Goal: Navigation & Orientation: Understand site structure

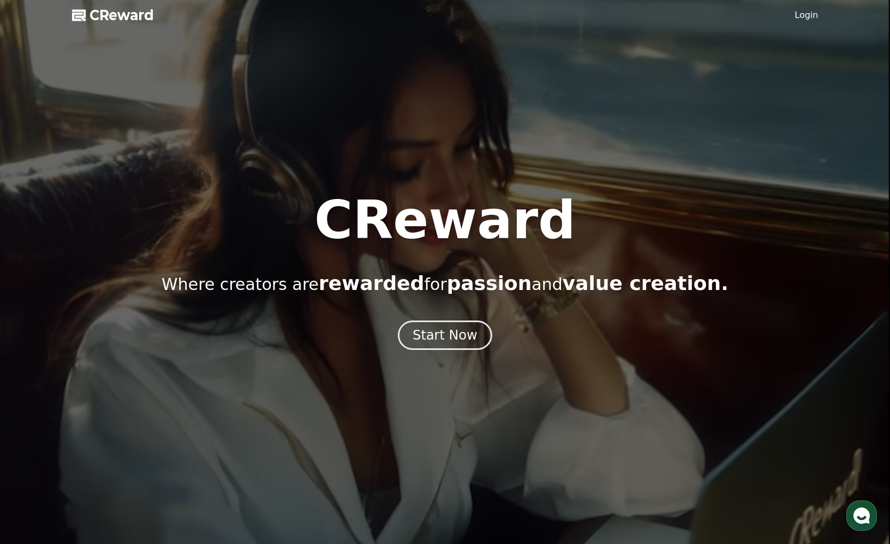
click at [260, 195] on div "CReward Where creators are rewarded for passion and value creation." at bounding box center [445, 244] width 890 height 100
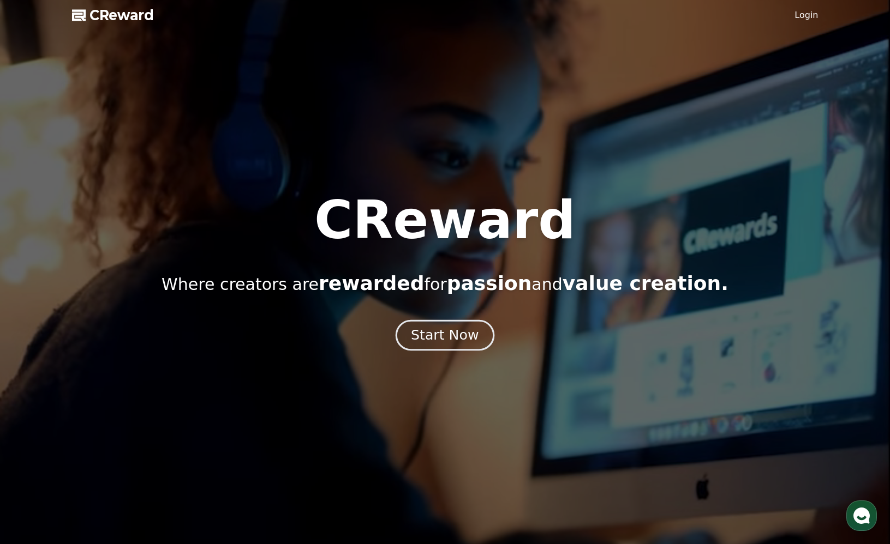
click at [464, 332] on div "Start Now" at bounding box center [445, 335] width 68 height 19
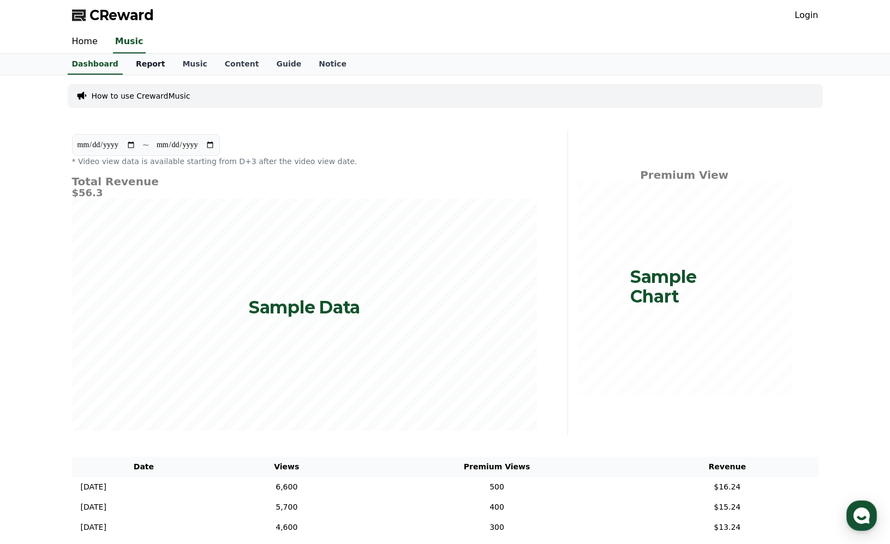
click at [138, 68] on link "Report" at bounding box center [150, 64] width 47 height 21
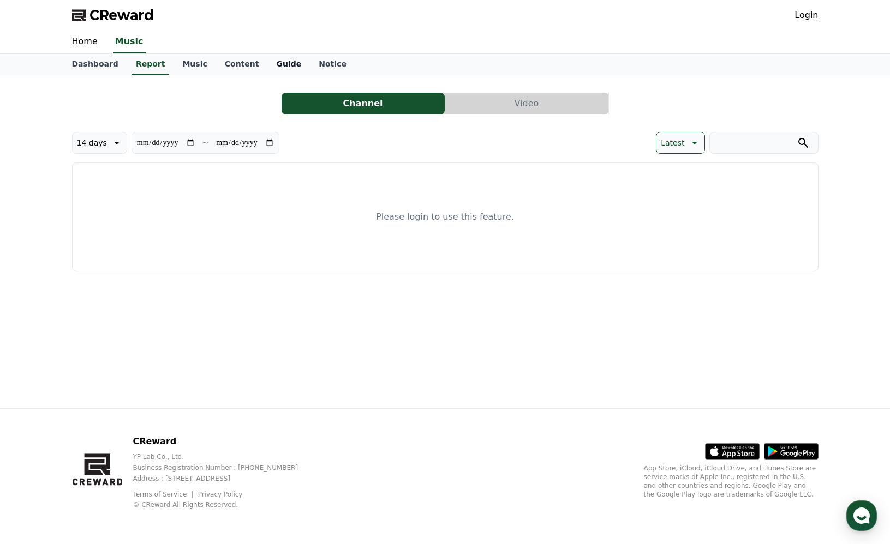
click at [267, 68] on link "Guide" at bounding box center [288, 64] width 43 height 21
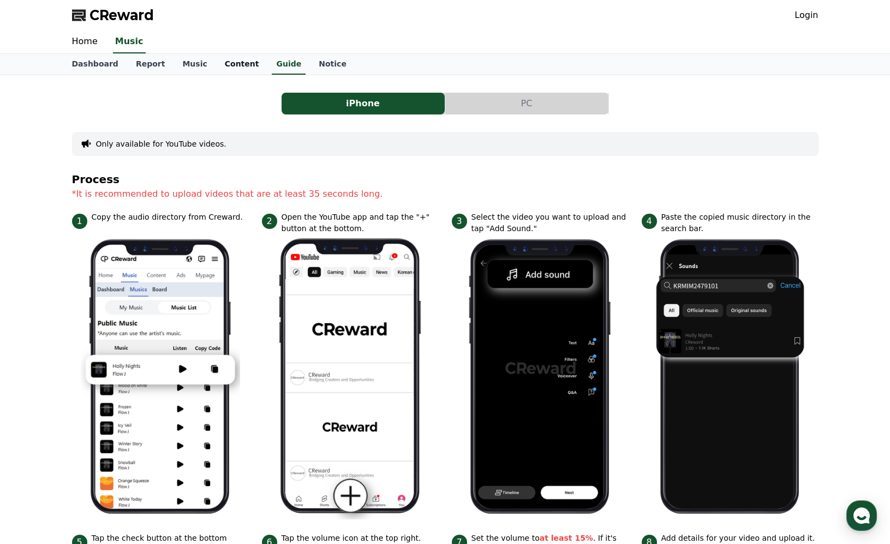
click at [224, 64] on link "Content" at bounding box center [242, 64] width 52 height 21
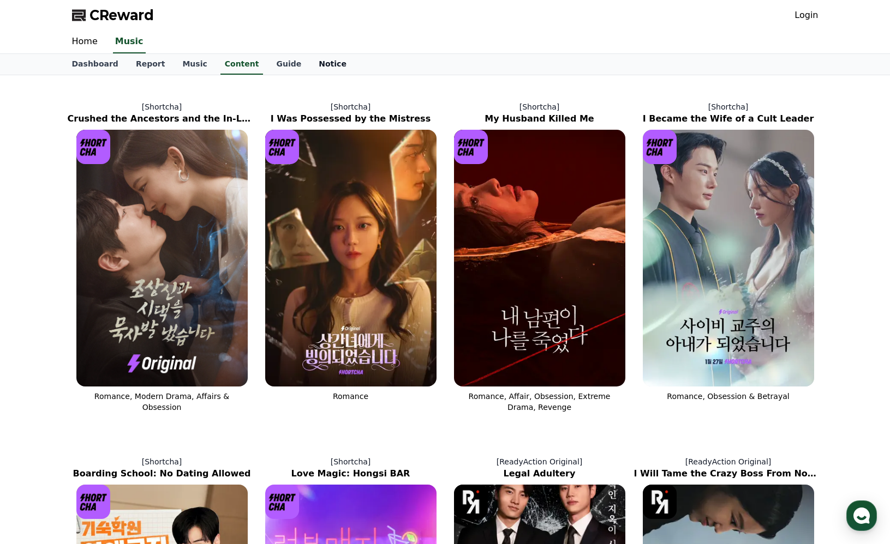
click at [310, 60] on link "Notice" at bounding box center [332, 64] width 45 height 21
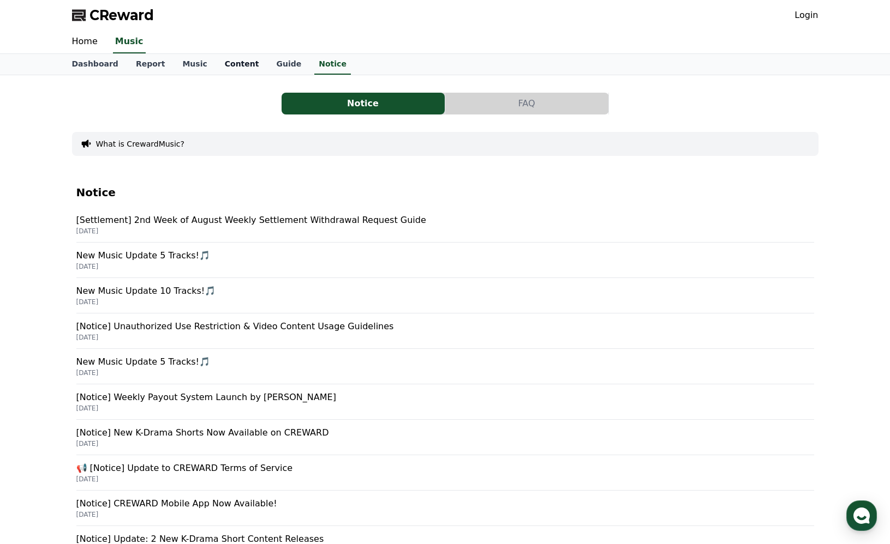
click at [216, 63] on link "Content" at bounding box center [242, 64] width 52 height 21
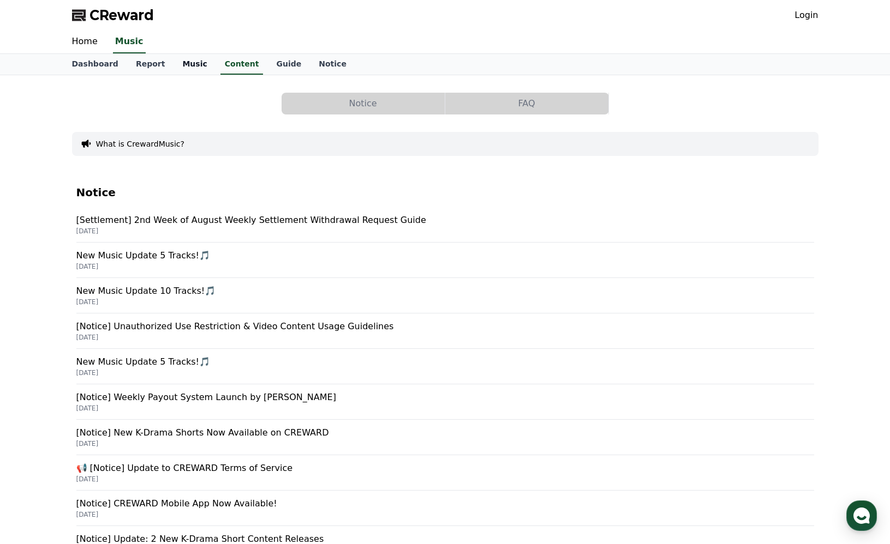
click at [187, 64] on link "Music" at bounding box center [194, 64] width 42 height 21
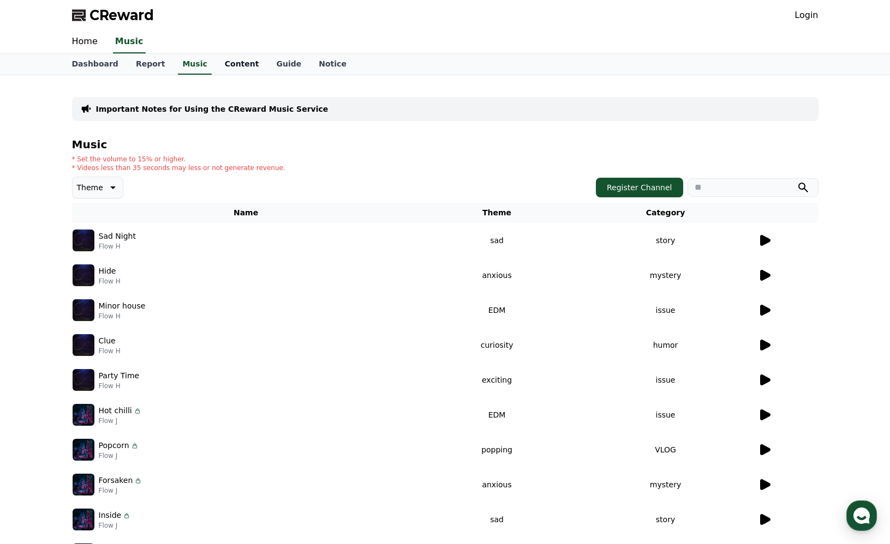
click at [223, 64] on link "Content" at bounding box center [242, 64] width 52 height 21
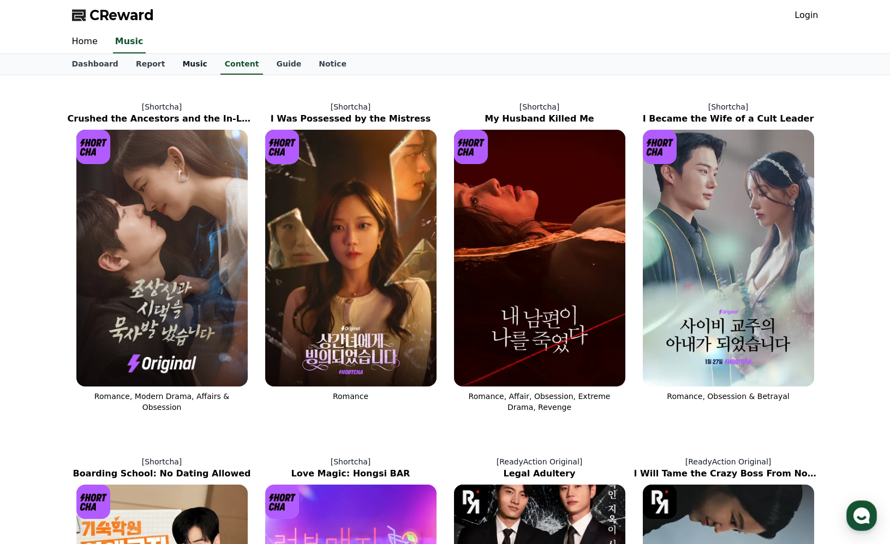
click at [196, 63] on link "Music" at bounding box center [194, 64] width 42 height 21
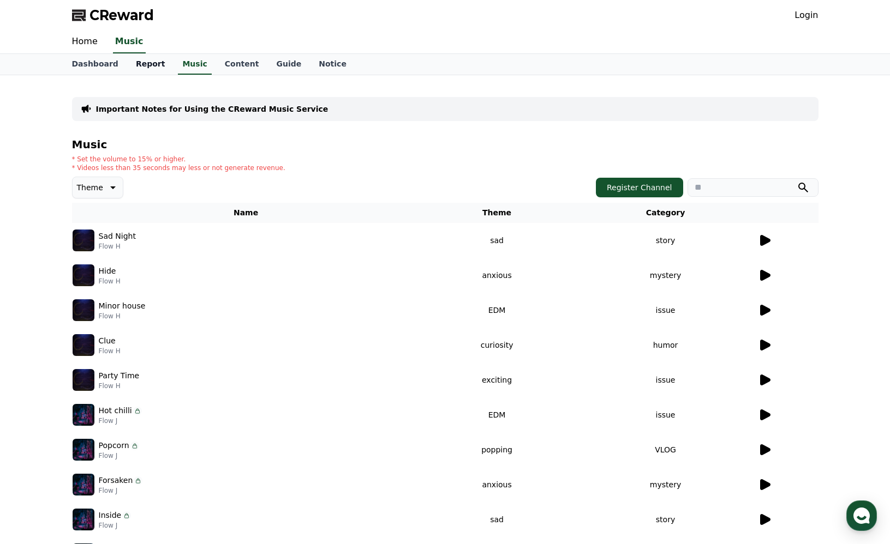
click at [150, 64] on link "Report" at bounding box center [150, 64] width 47 height 21
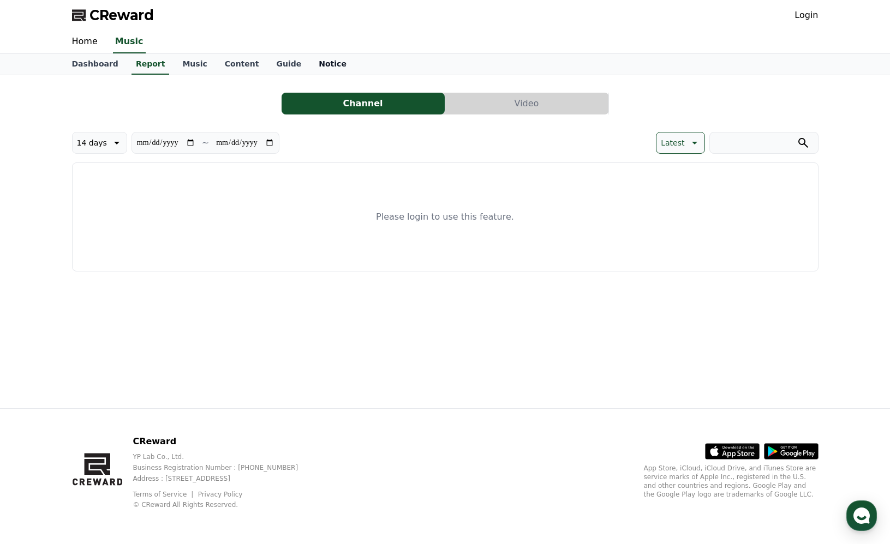
click at [310, 59] on link "Notice" at bounding box center [332, 64] width 45 height 21
